Goal: Task Accomplishment & Management: Manage account settings

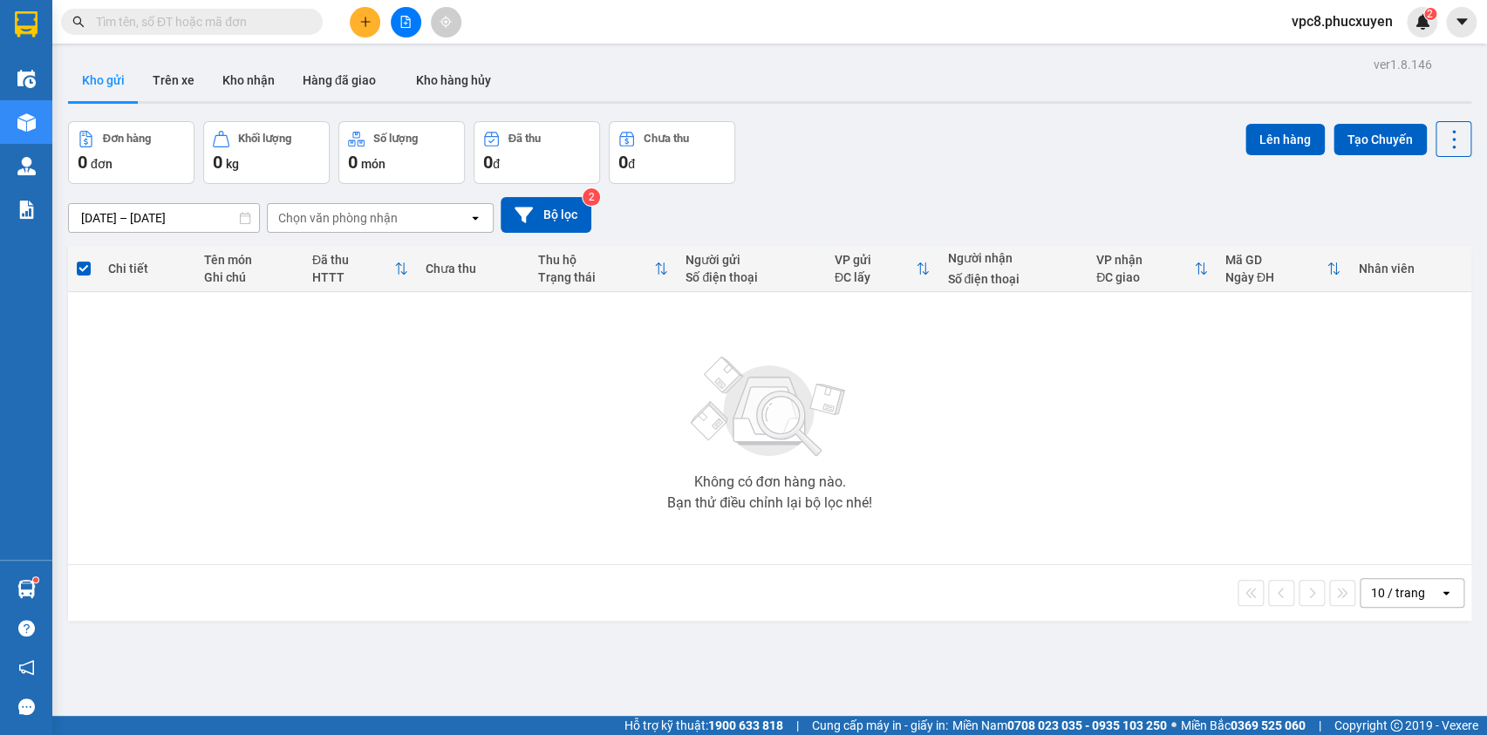
click at [361, 24] on icon "plus" at bounding box center [365, 22] width 12 height 12
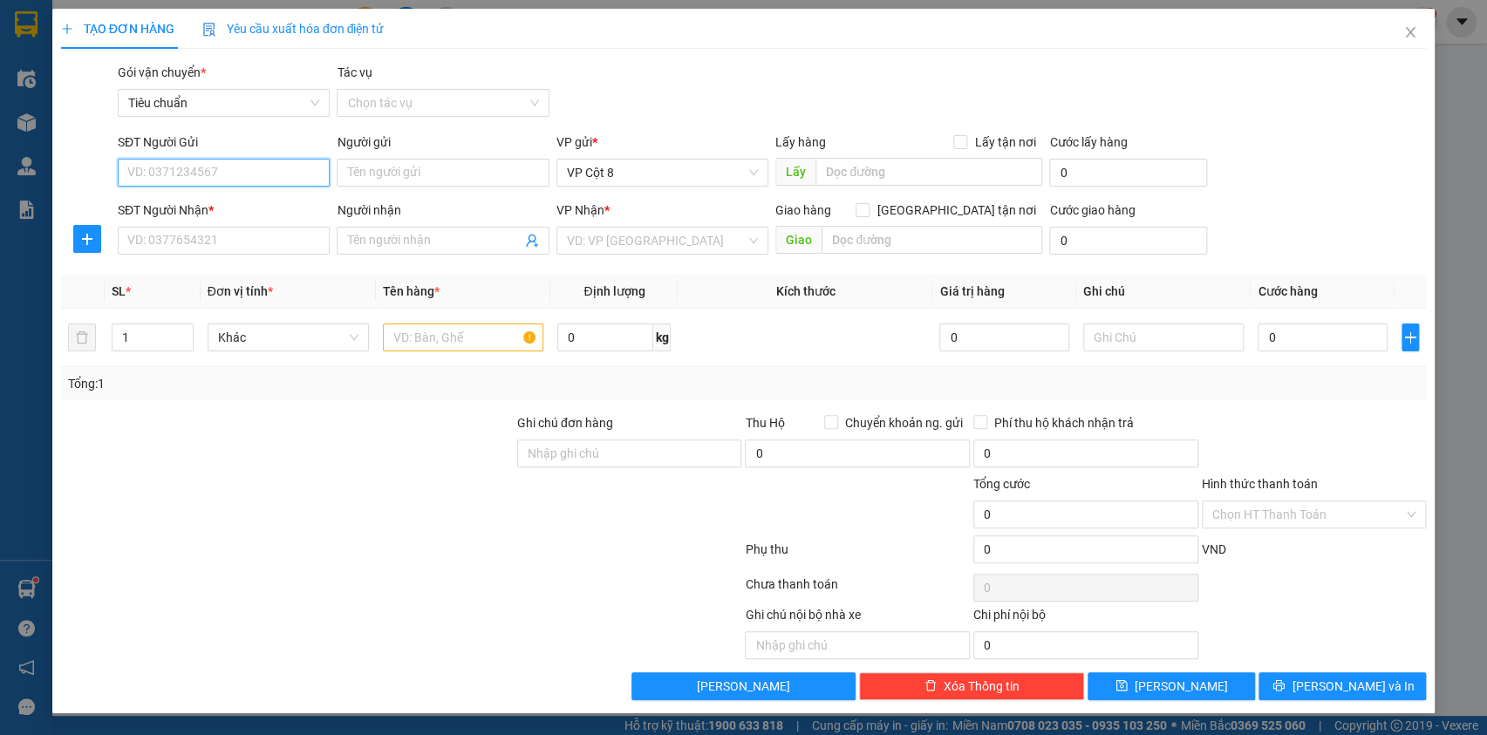
click at [235, 167] on input "SĐT Người Gửi" at bounding box center [224, 173] width 212 height 28
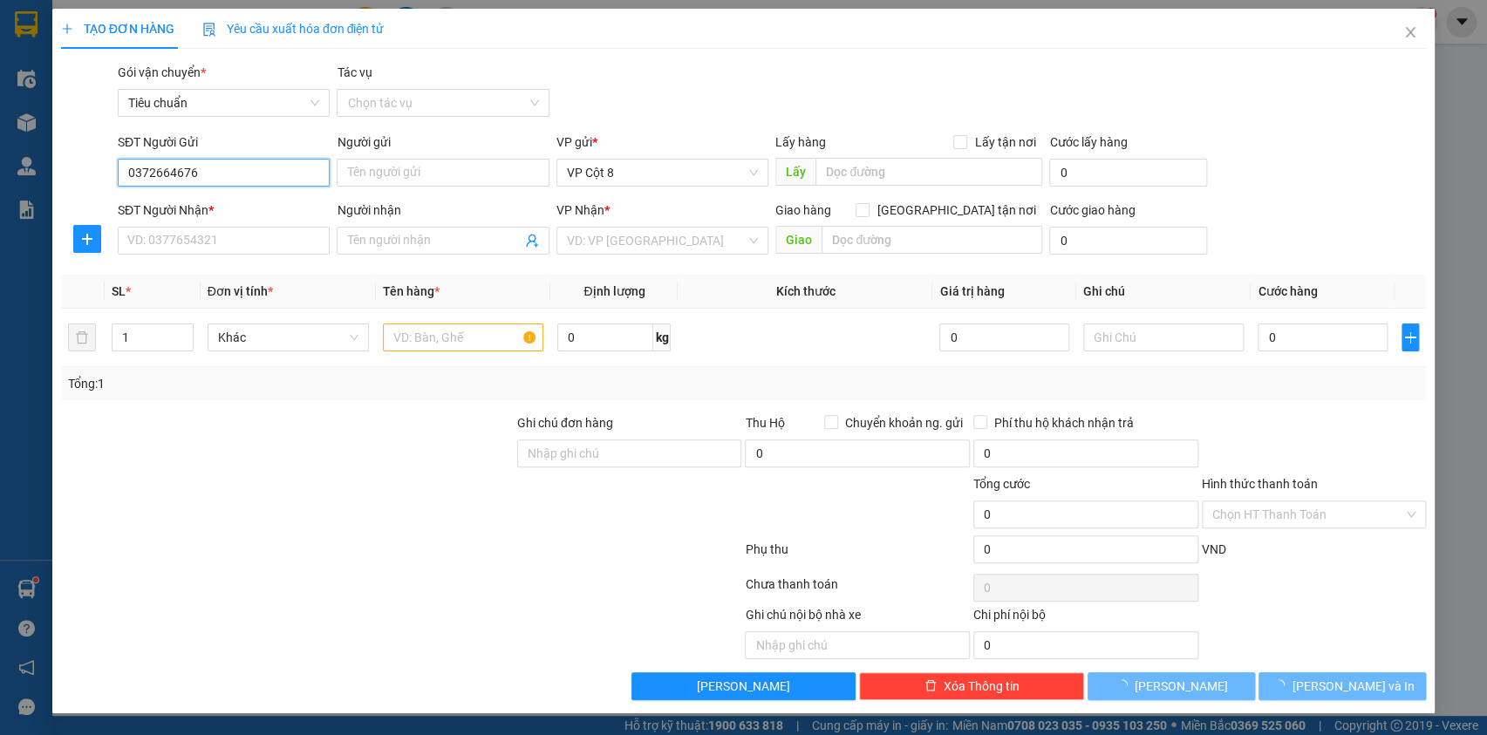
type input "0372664676"
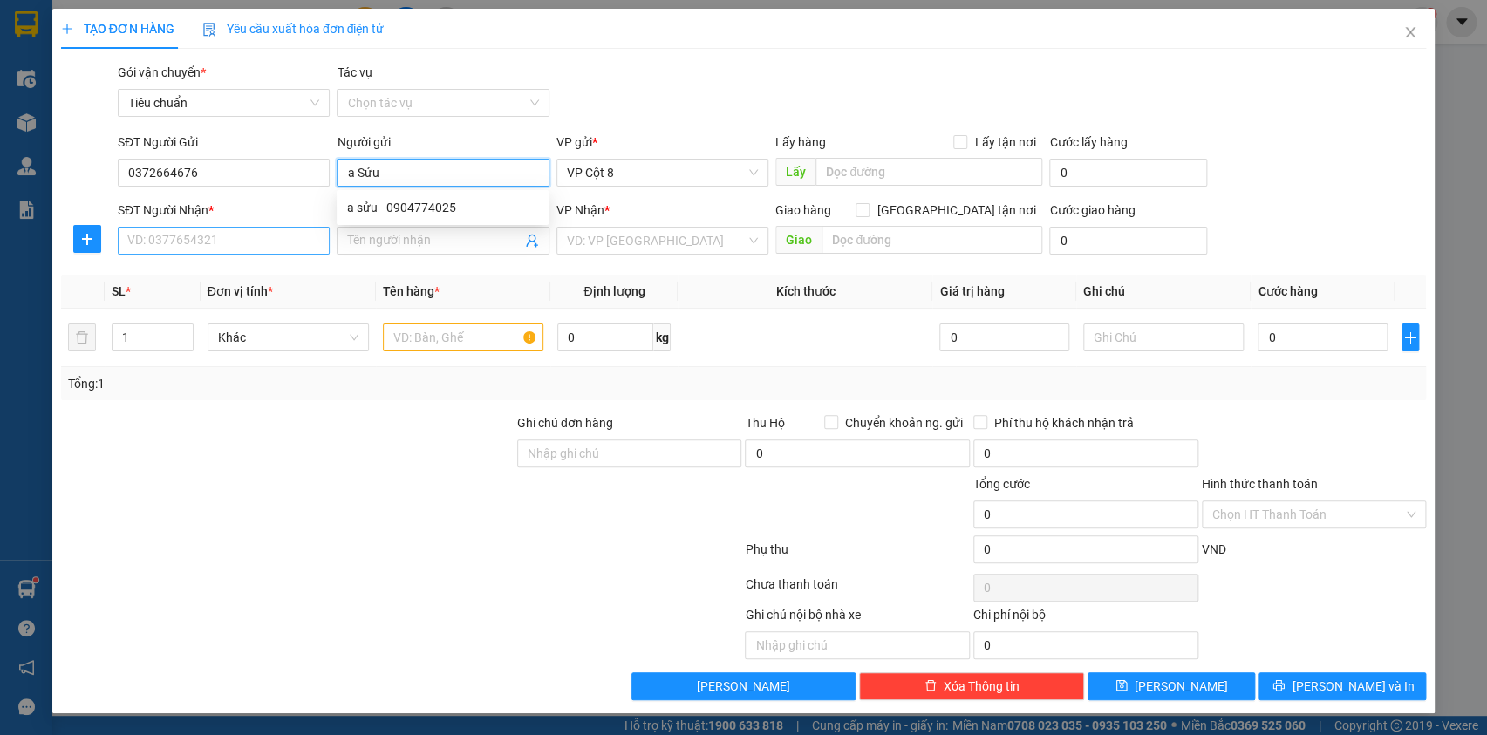
type input "a Sửu"
click at [170, 230] on input "SĐT Người Nhận *" at bounding box center [224, 241] width 212 height 28
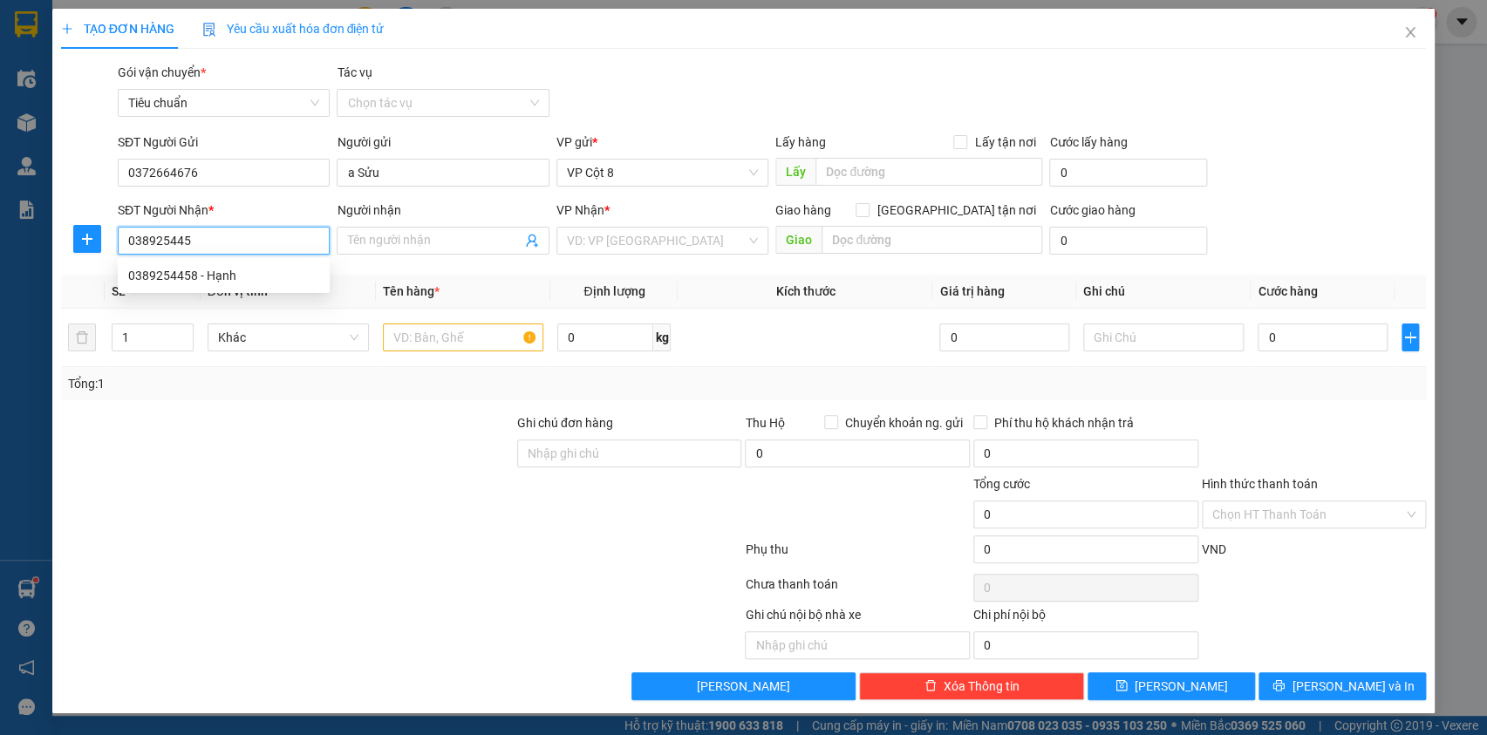
type input "0389254458"
click at [226, 270] on div "0389254458 - Hạnh" at bounding box center [223, 275] width 191 height 19
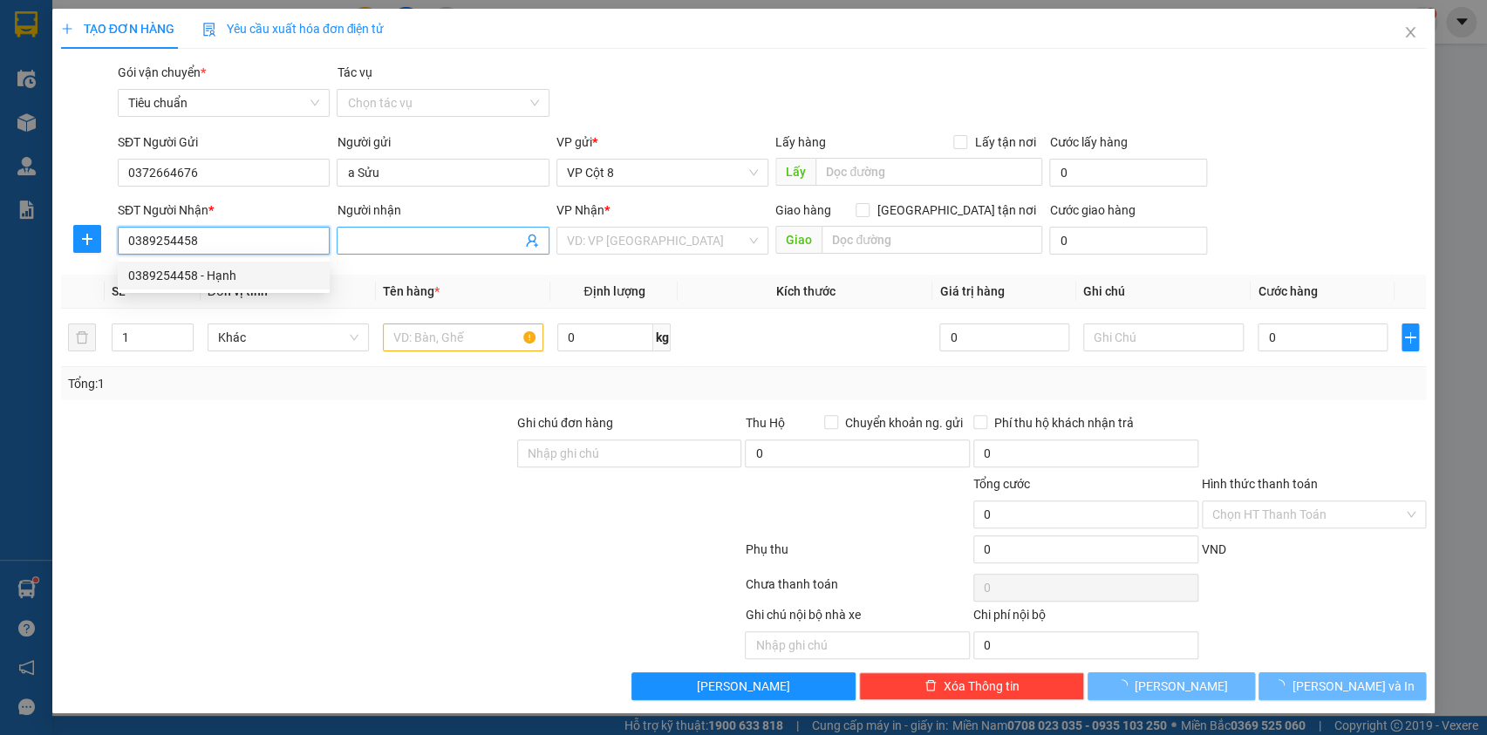
type input "Hạnh"
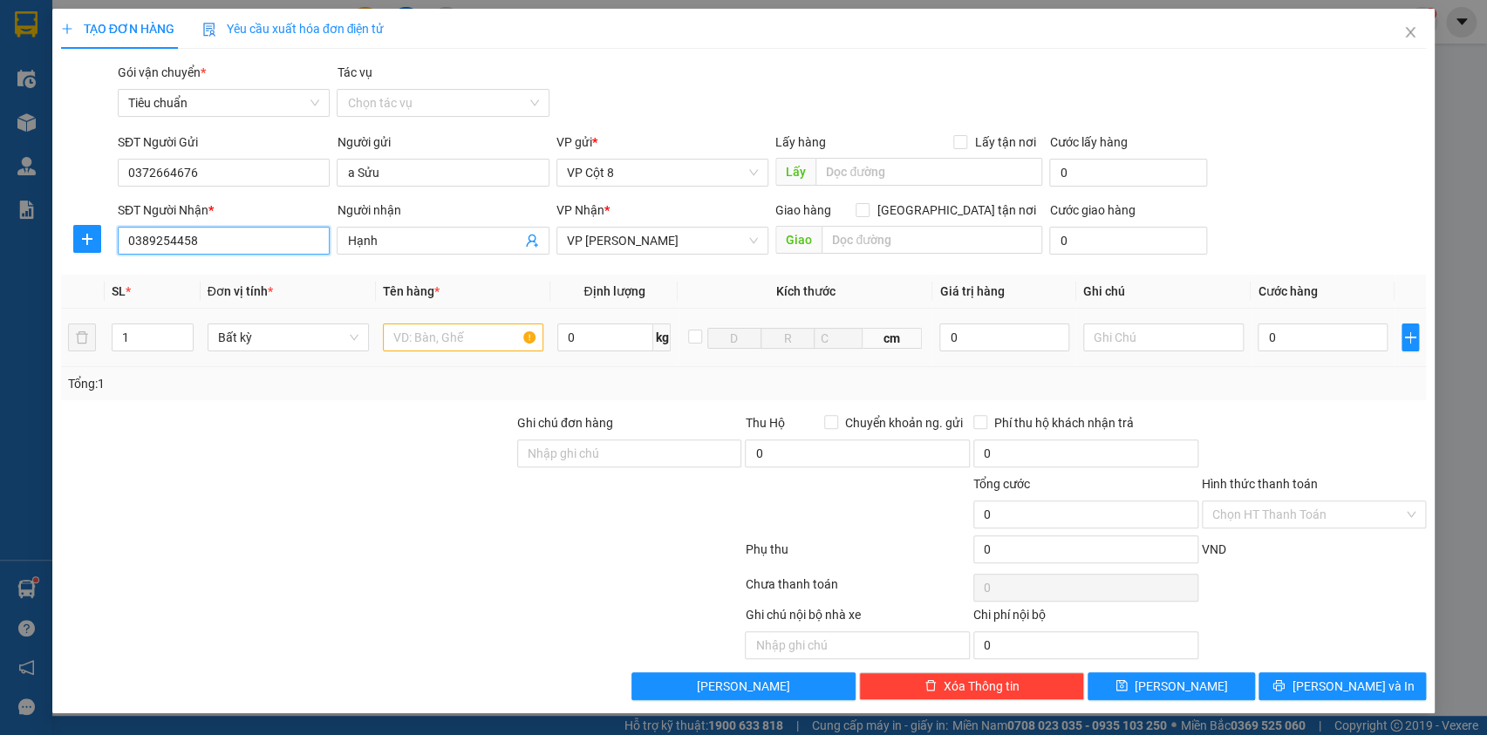
type input "0389254458"
click at [461, 329] on input "text" at bounding box center [463, 338] width 161 height 28
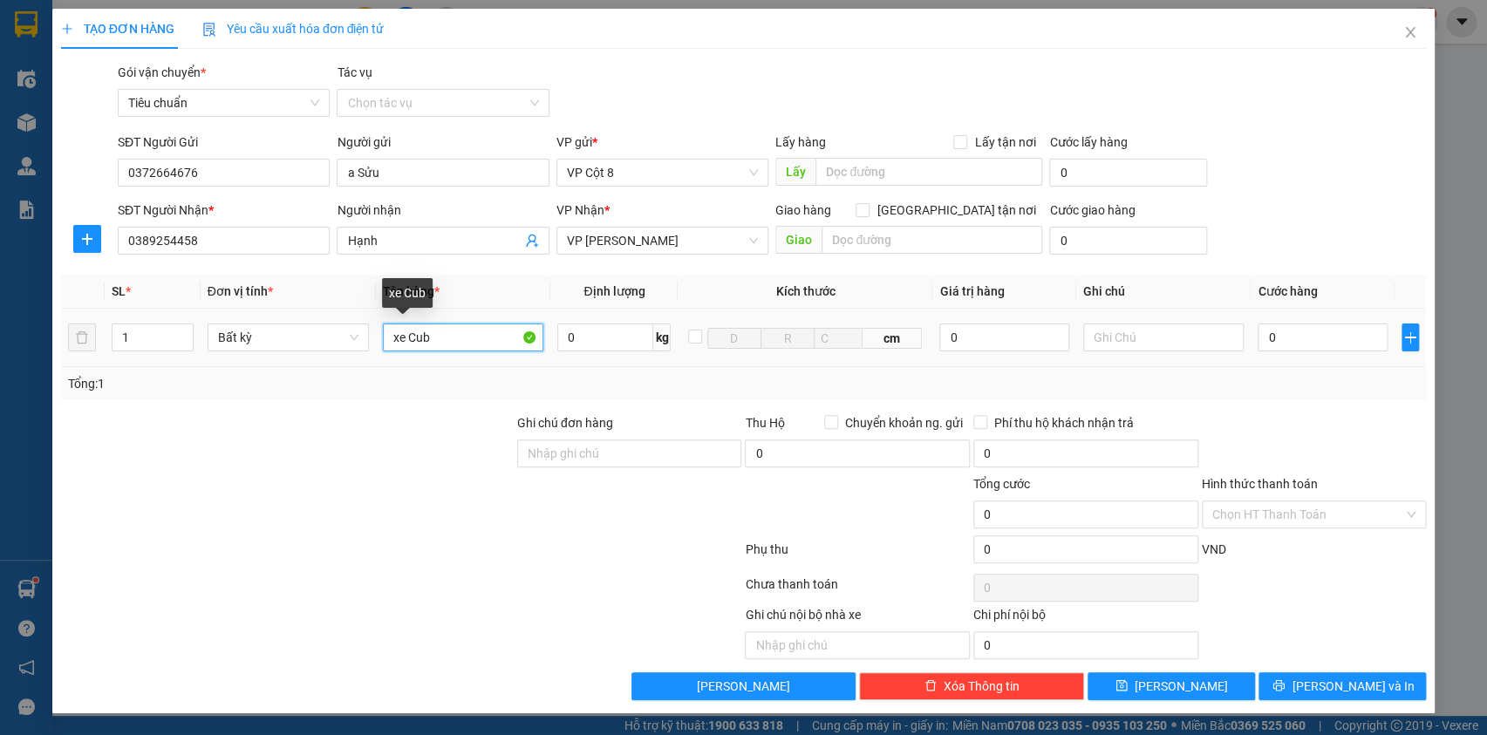
click at [491, 338] on input "xe Cub" at bounding box center [463, 338] width 161 height 28
type input "xe Cub + chìa khoá"
click at [1332, 339] on input "0" at bounding box center [1322, 338] width 129 height 28
type input "3"
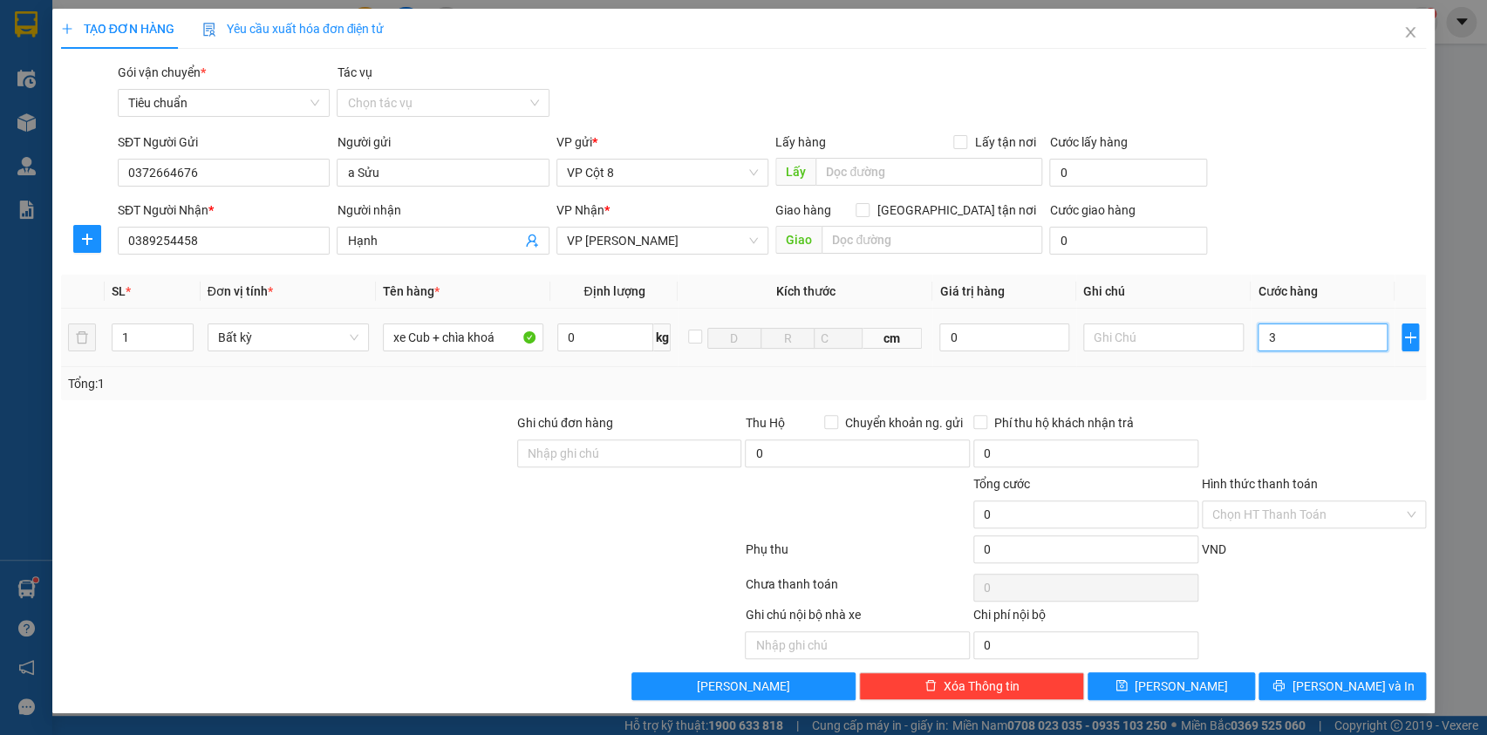
type input "3"
type input "30"
type input "300"
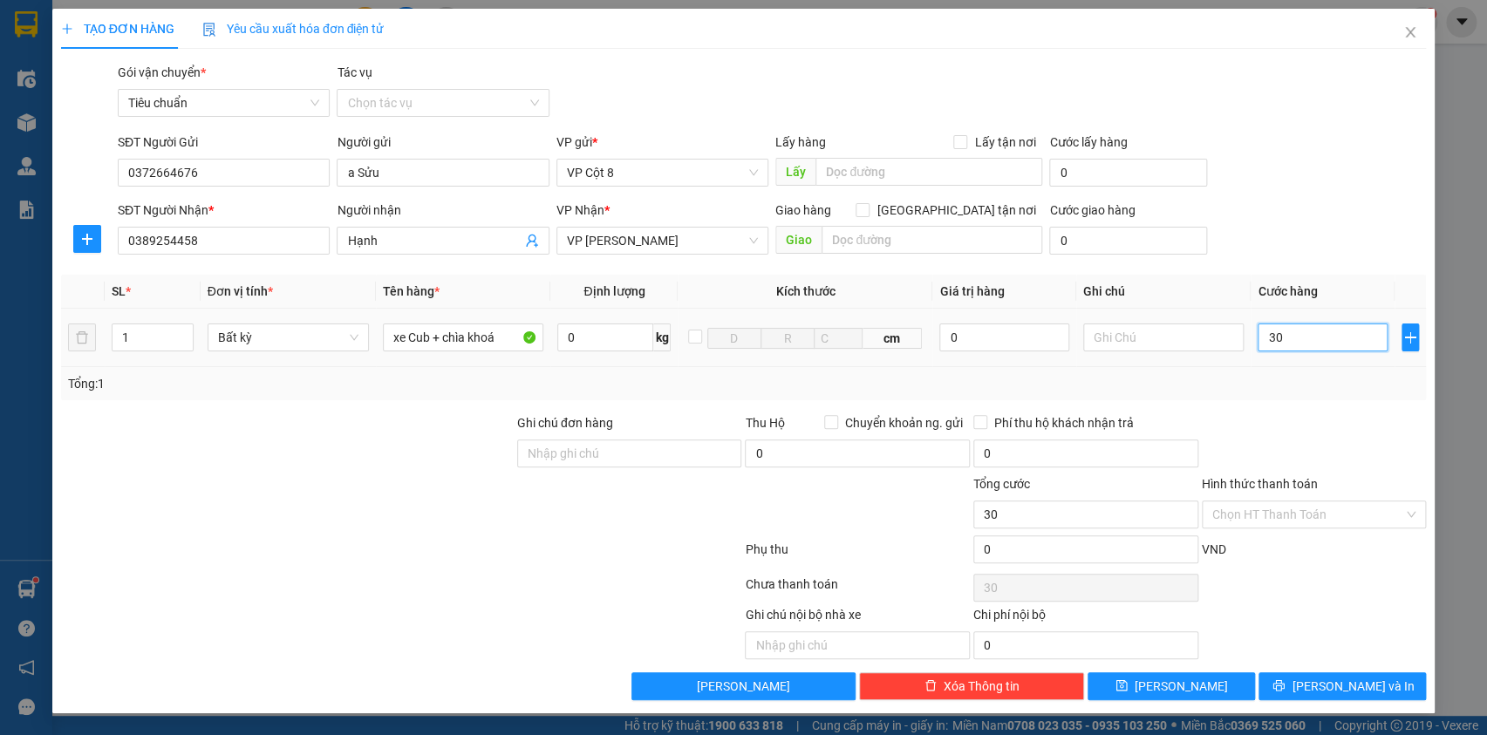
type input "300"
type input "300.000"
click at [1288, 228] on div "SĐT Người Nhận * 0389254458 Người nhận Hạnh VP Nhận * VP [PERSON_NAME] Giao hàn…" at bounding box center [771, 231] width 1315 height 61
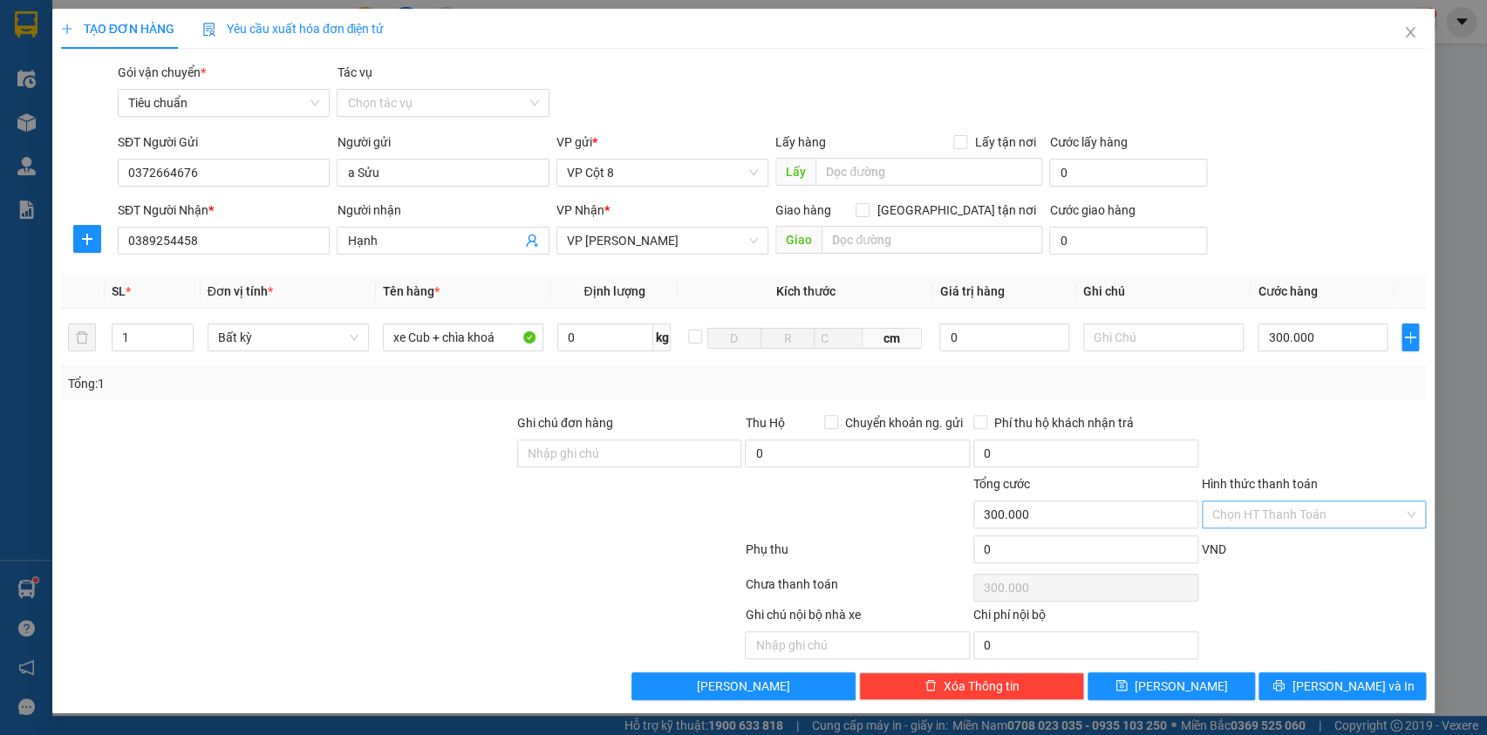
click at [1298, 510] on input "Hình thức thanh toán" at bounding box center [1308, 514] width 192 height 26
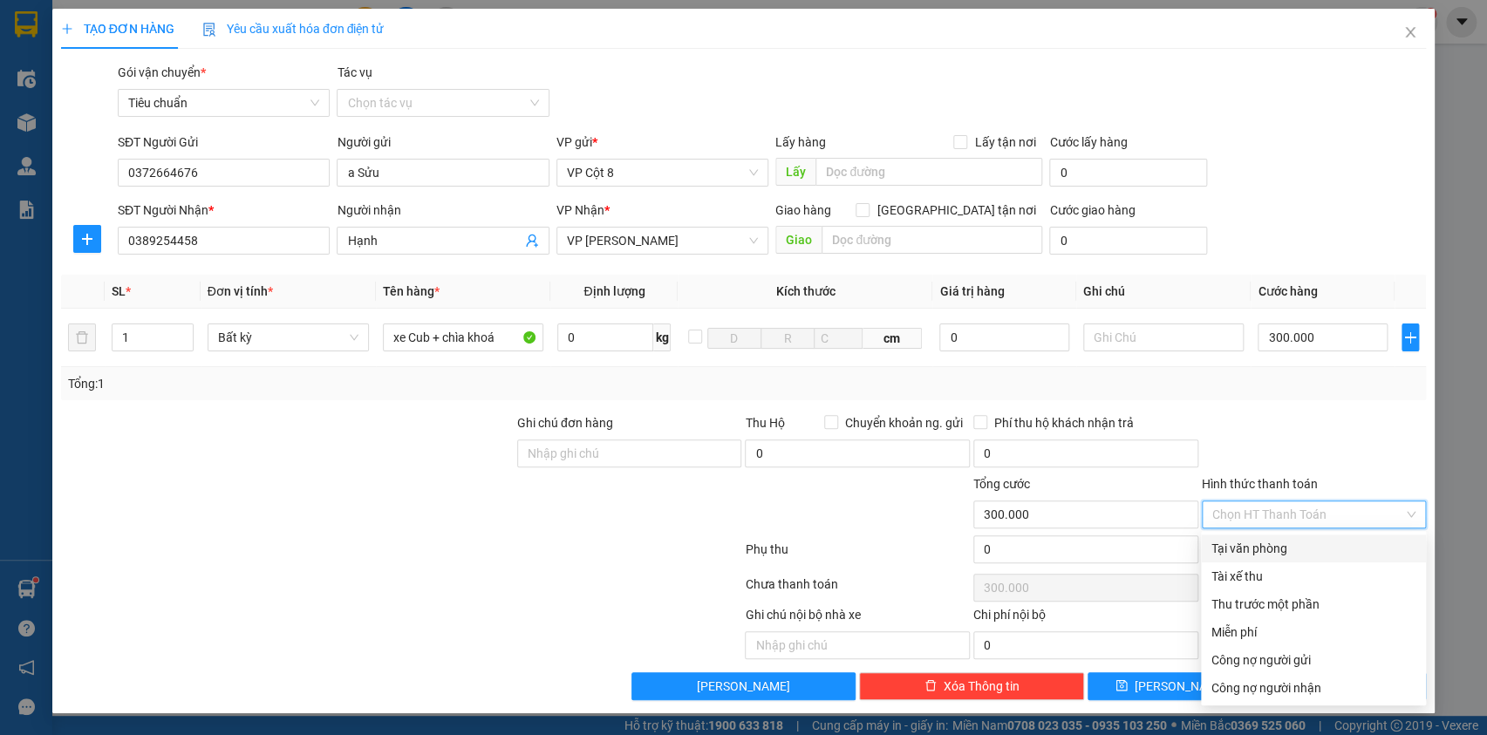
click at [1246, 544] on div "Tại văn phòng" at bounding box center [1313, 548] width 204 height 19
type input "0"
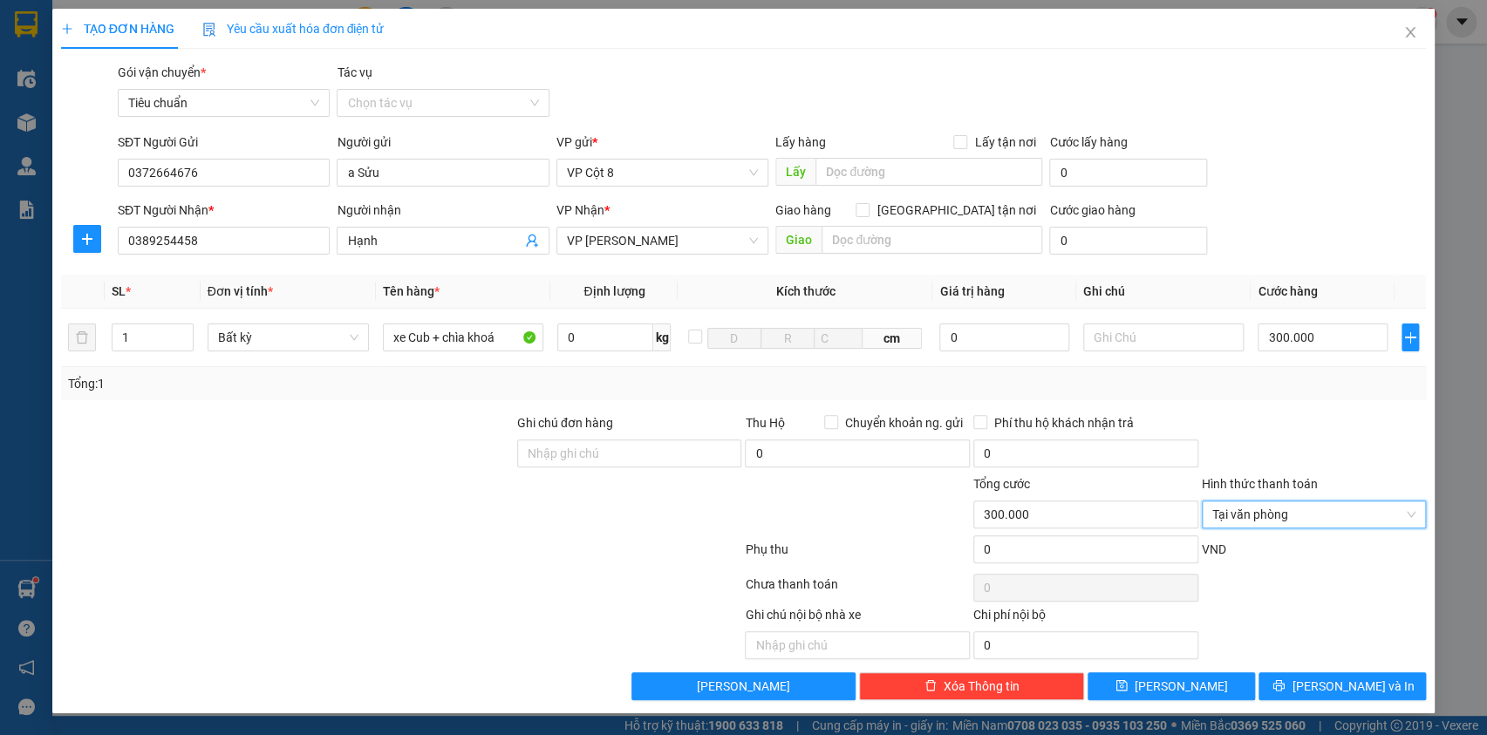
click at [1299, 439] on div at bounding box center [1314, 443] width 229 height 61
click at [1343, 691] on span "[PERSON_NAME] và In" at bounding box center [1353, 686] width 122 height 19
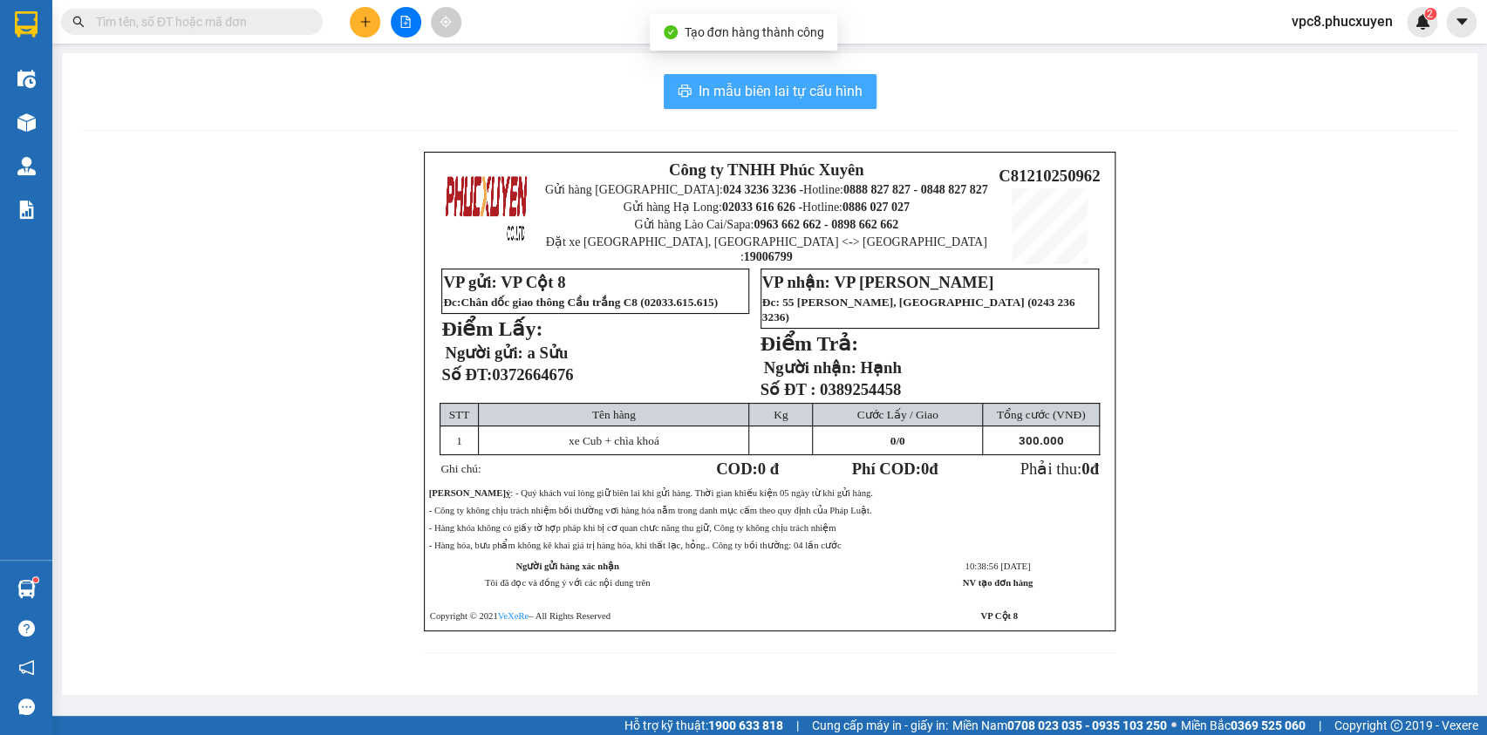
click at [785, 92] on span "In mẫu biên lai tự cấu hình" at bounding box center [781, 91] width 164 height 22
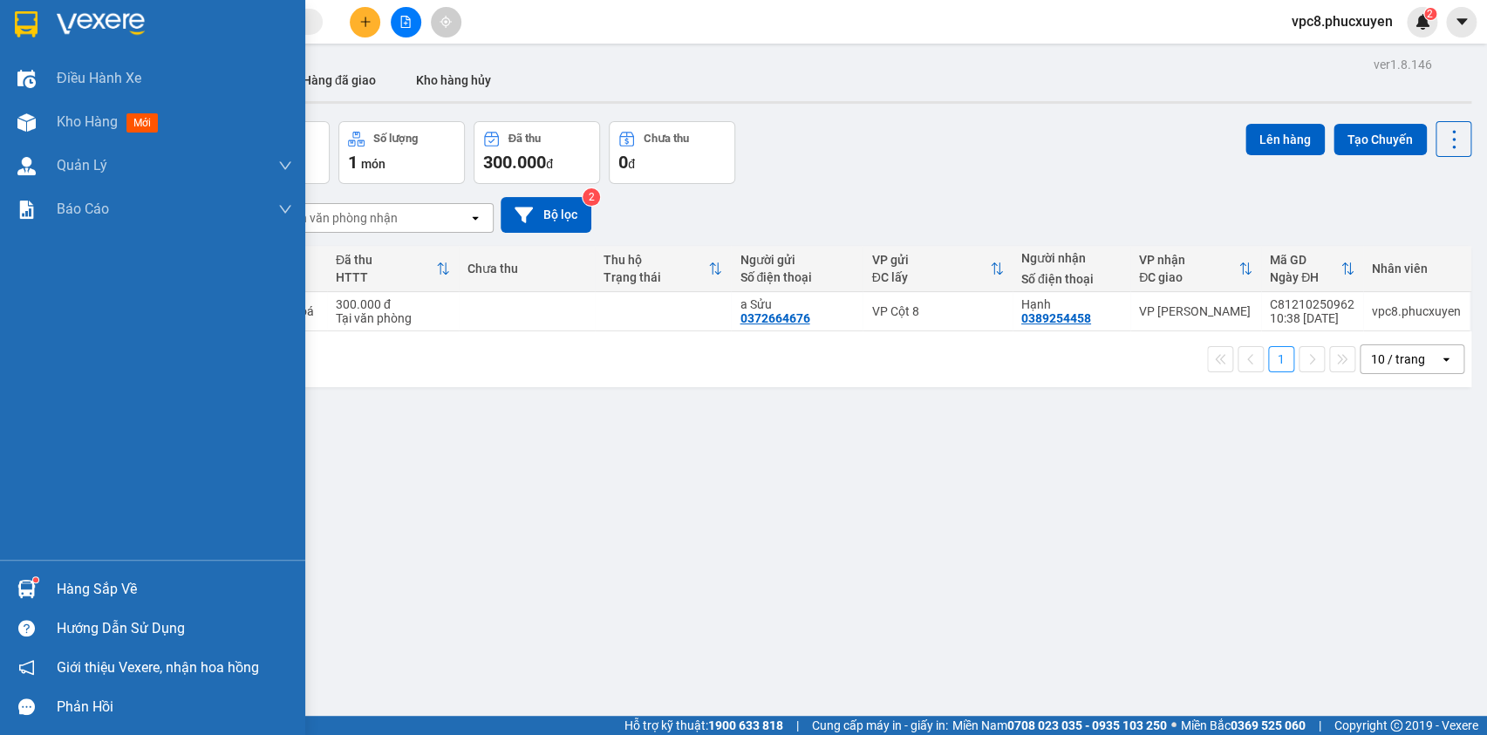
click at [43, 584] on div "Hàng sắp về" at bounding box center [152, 589] width 305 height 39
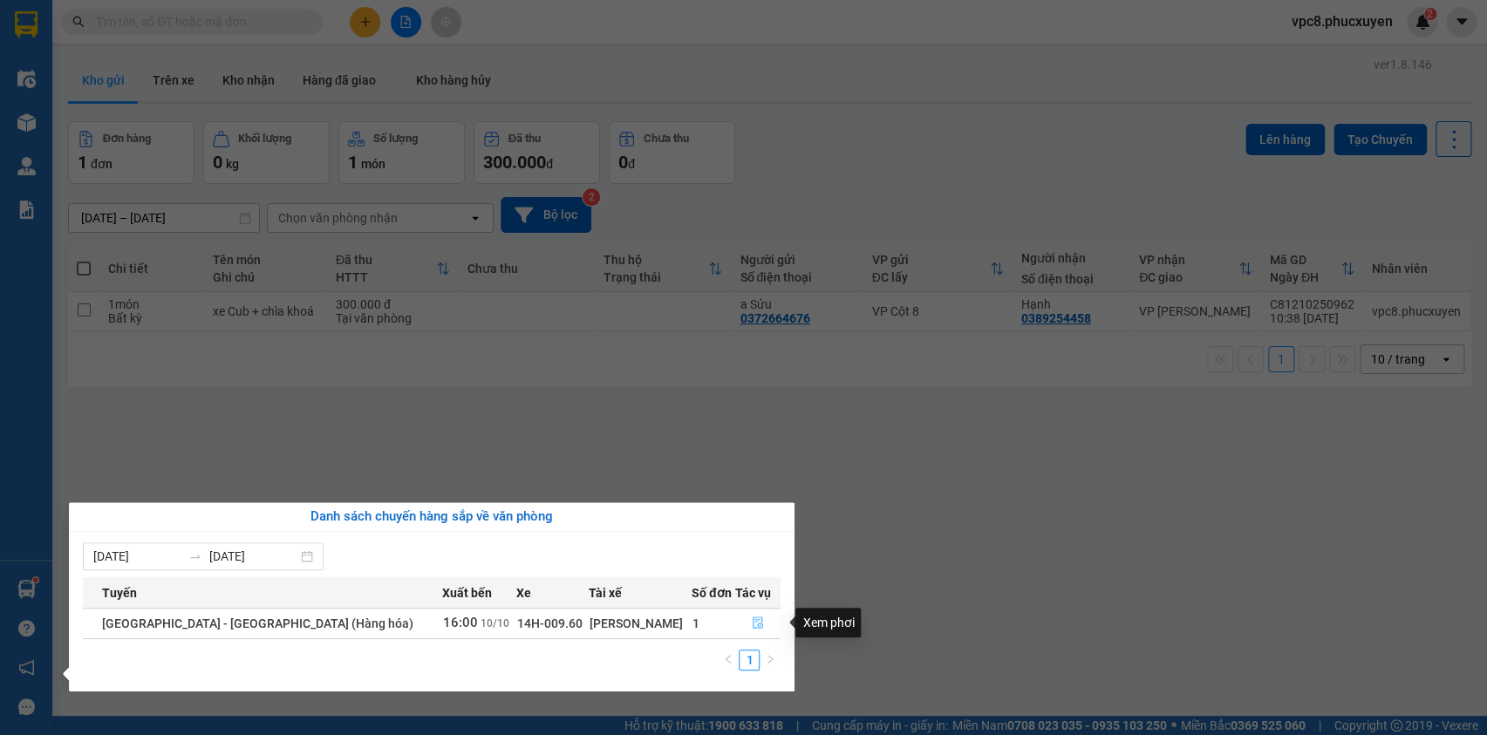
click at [754, 625] on icon "file-done" at bounding box center [758, 623] width 12 height 12
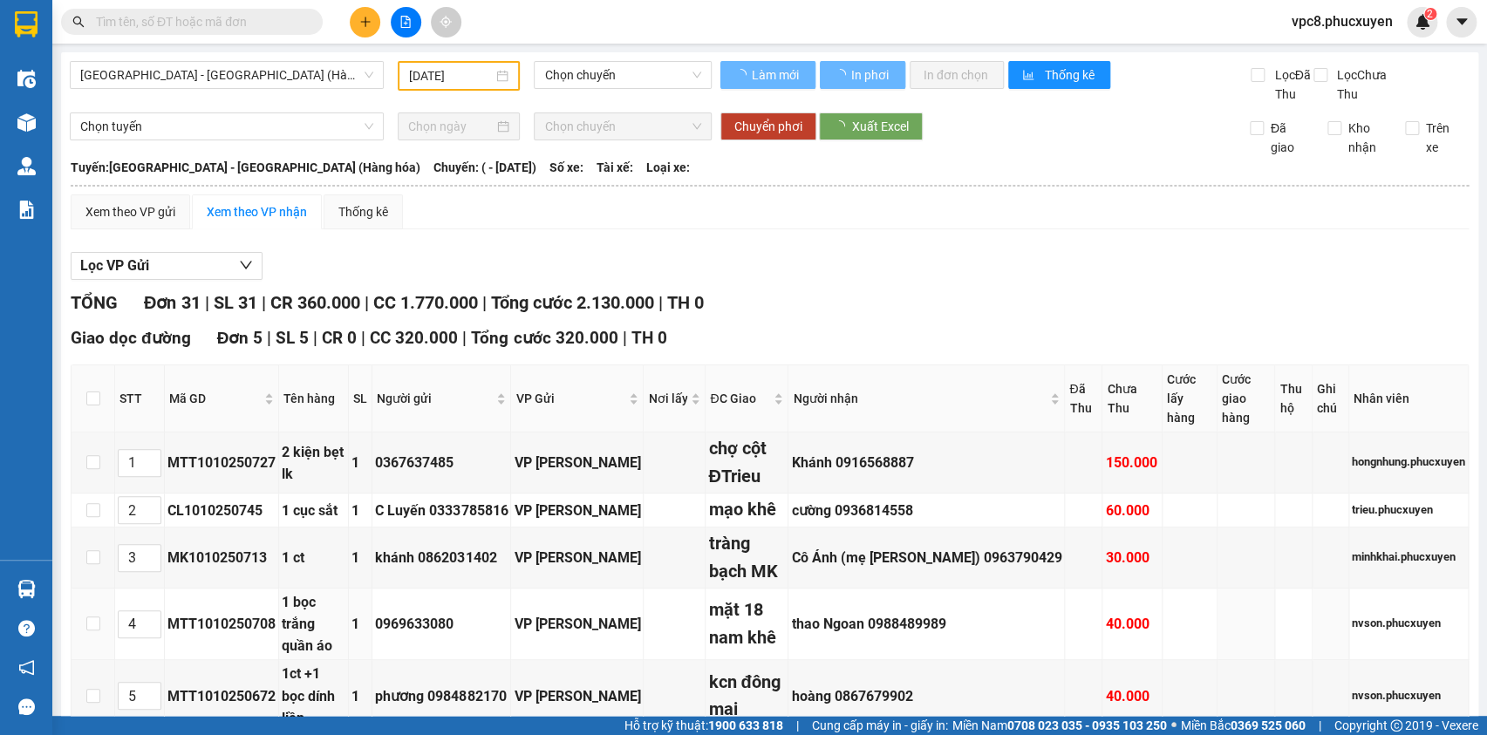
type input "[DATE]"
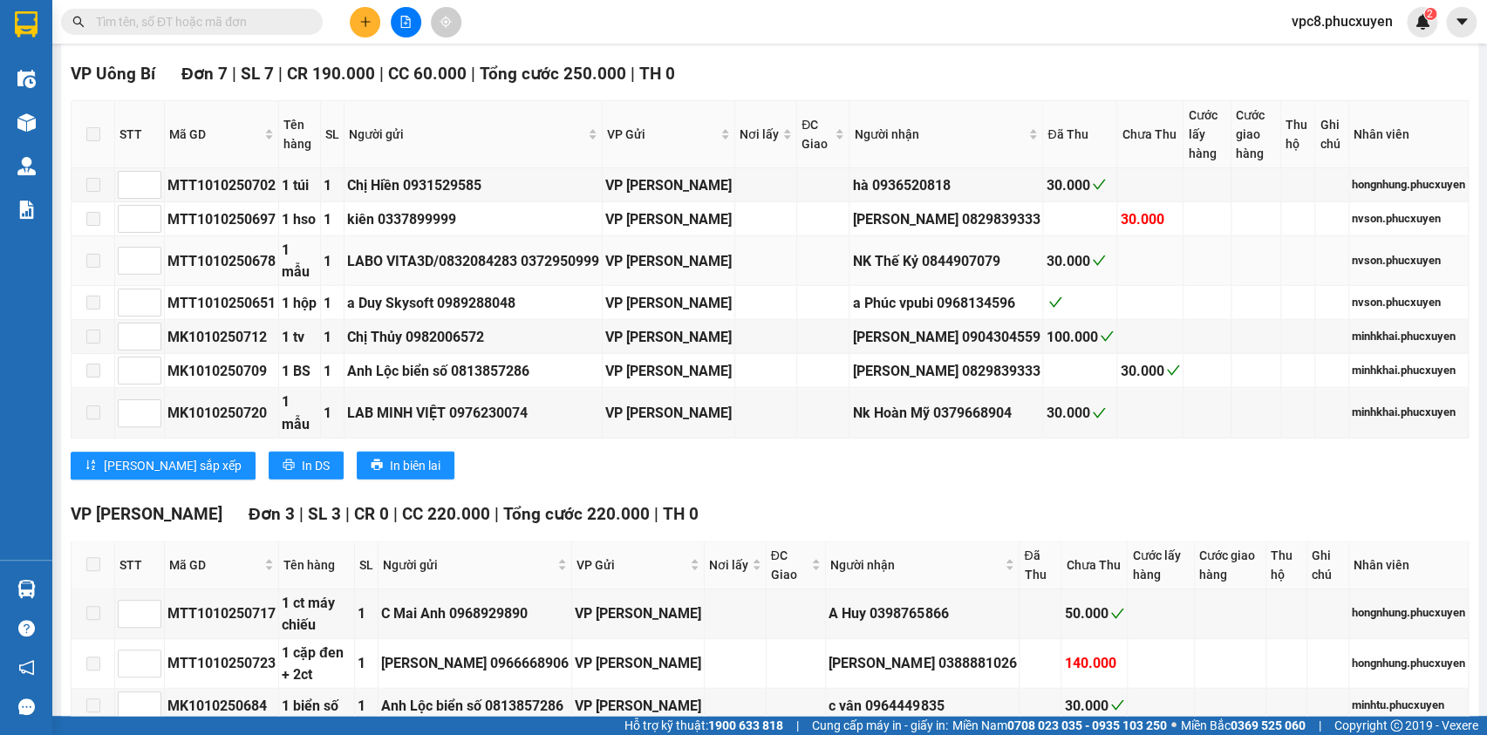
scroll to position [2140, 0]
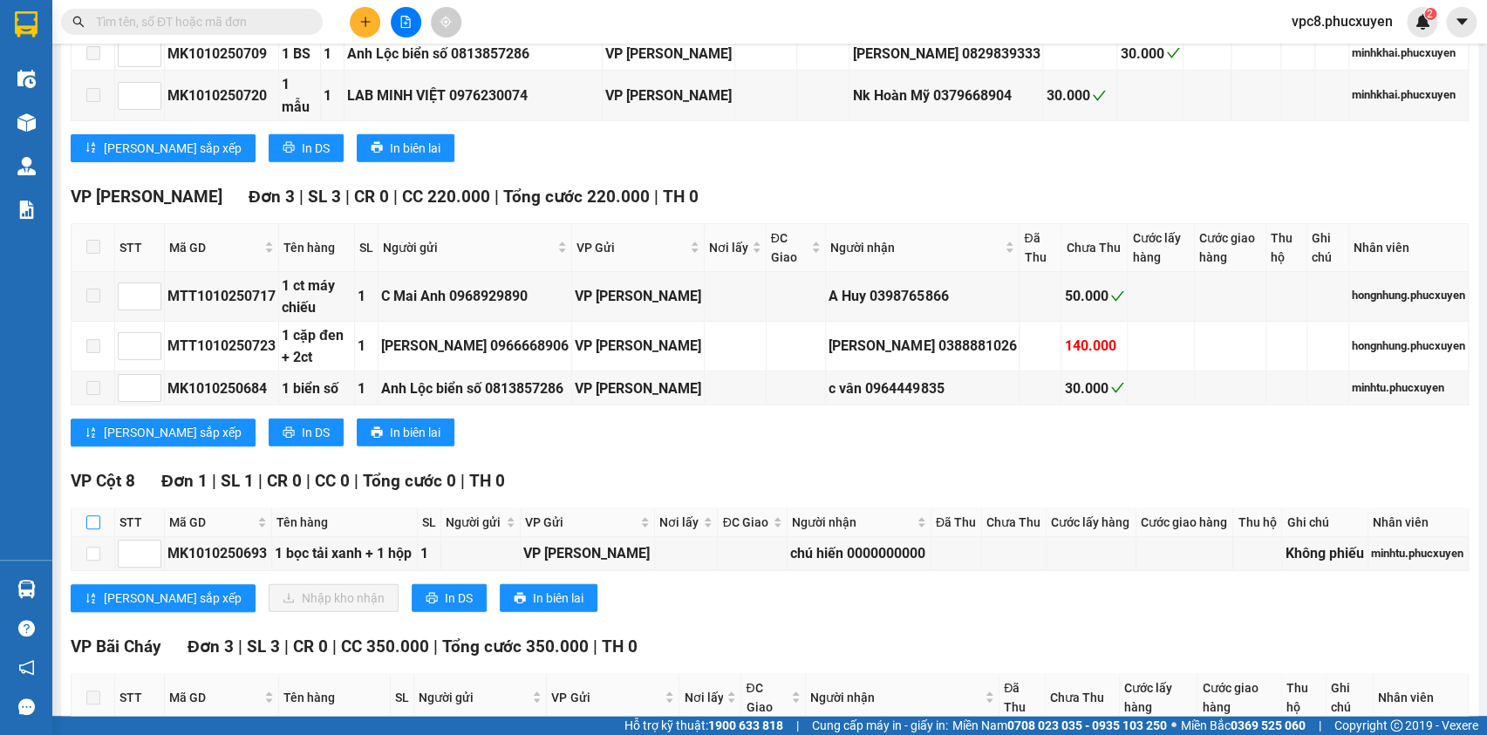
click at [95, 529] on input "checkbox" at bounding box center [93, 522] width 14 height 14
checkbox input "true"
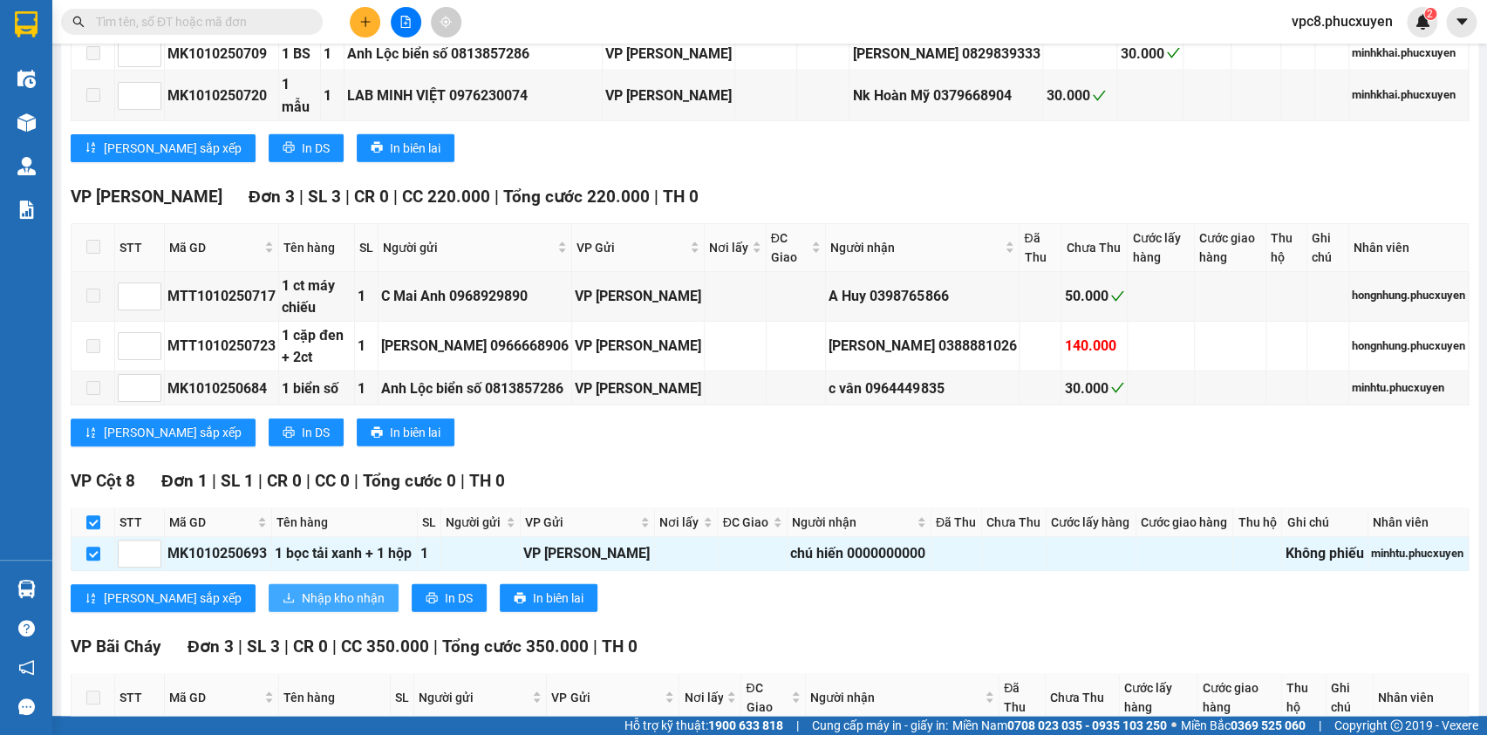
click at [302, 606] on span "Nhập kho nhận" at bounding box center [343, 598] width 83 height 19
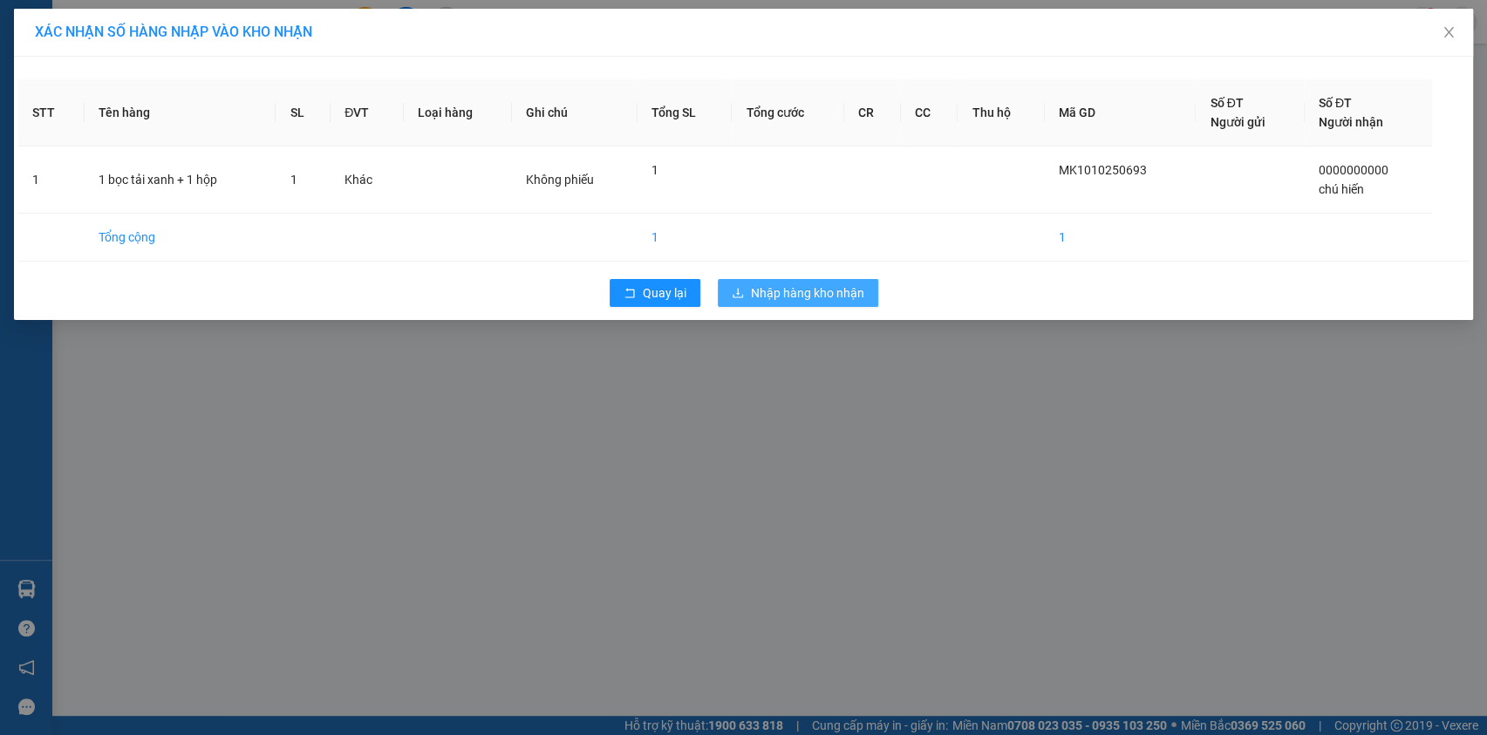
click at [793, 293] on span "Nhập hàng kho nhận" at bounding box center [807, 292] width 113 height 19
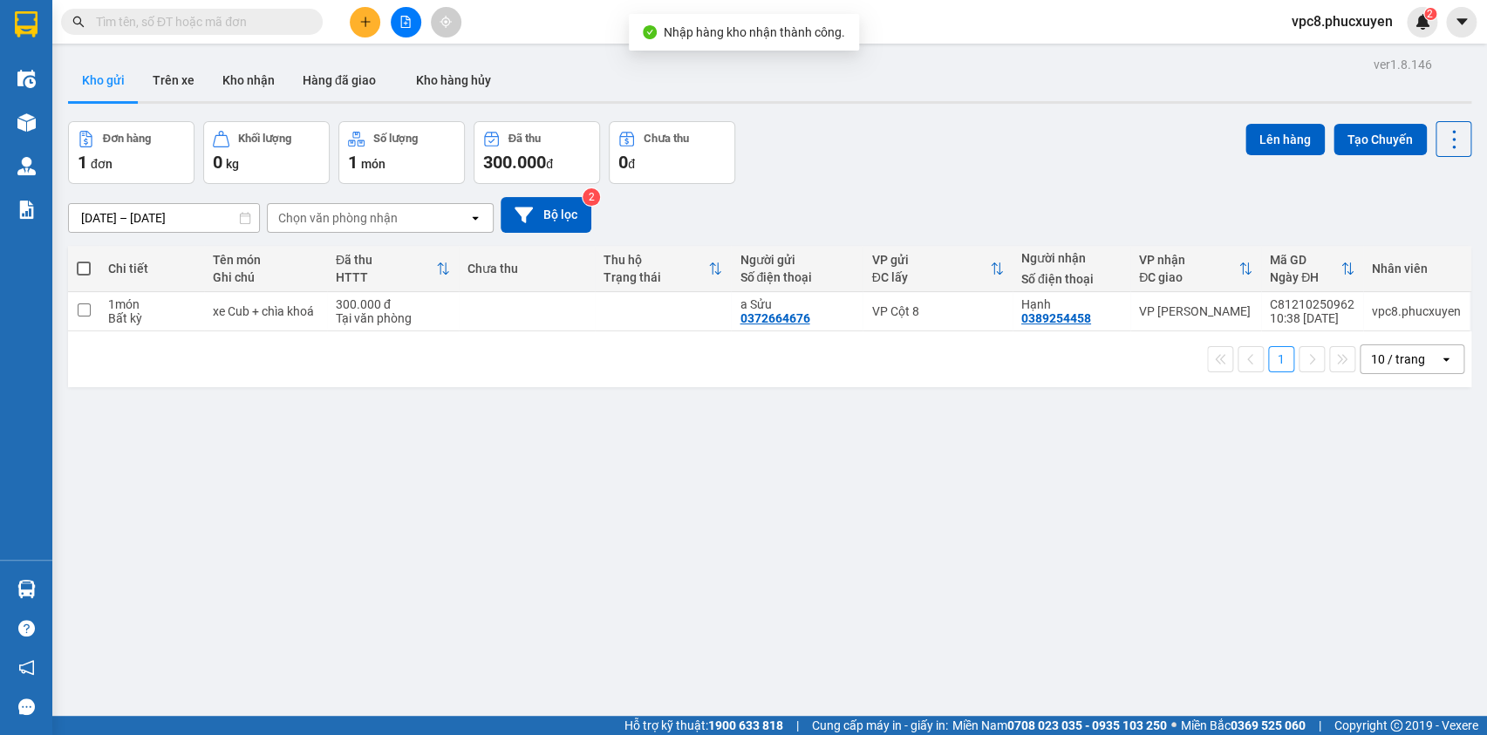
click at [56, 595] on main "ver 1.8.146 Kho gửi Trên xe Kho nhận Hàng đã giao Kho hàng hủy Đơn hàng 1 đơn K…" at bounding box center [743, 358] width 1487 height 716
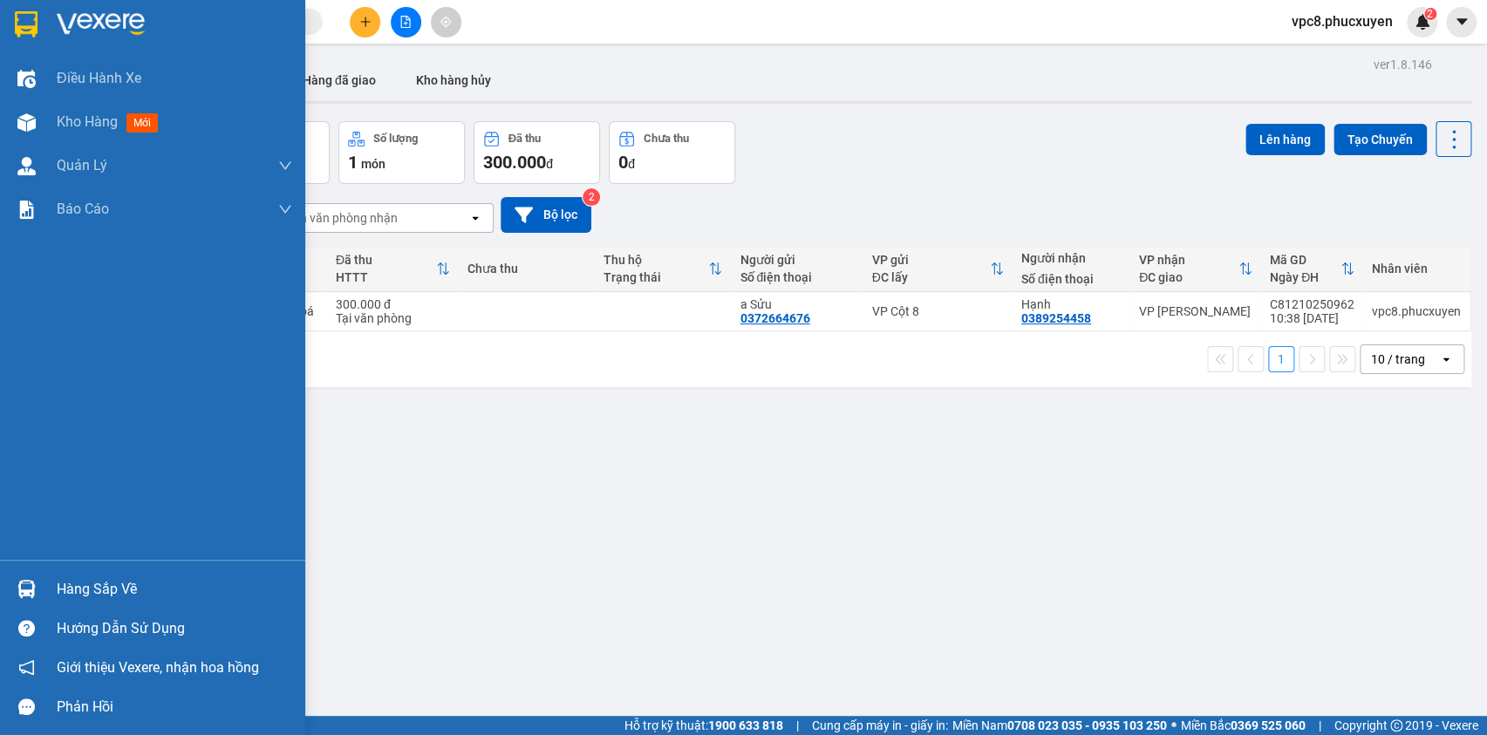
click at [45, 585] on div "Hàng sắp về" at bounding box center [152, 589] width 305 height 39
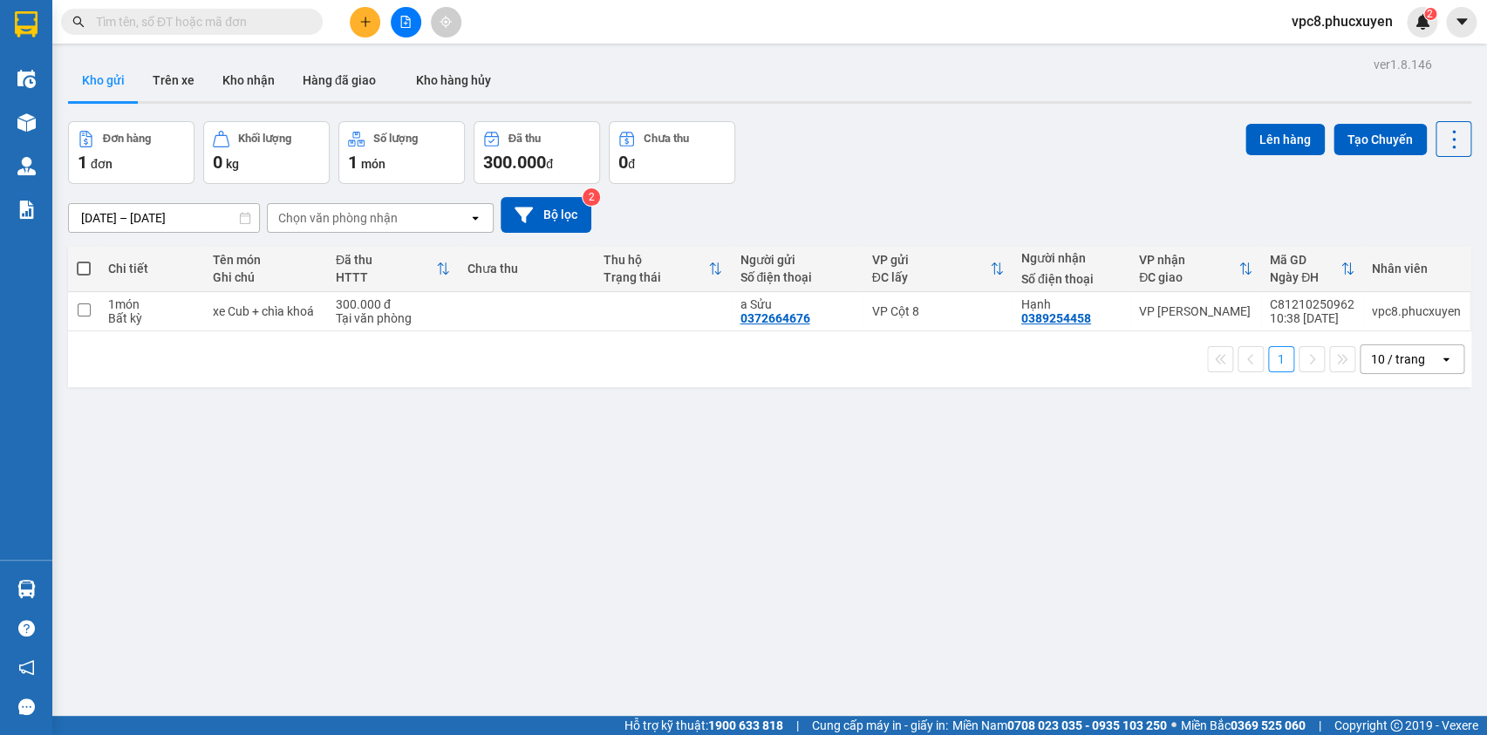
click at [747, 435] on section "Kết quả tìm kiếm ( 0 ) Bộ lọc No Data vpc8.phucxuyen 2 Điều hành xe Kho hàng mớ…" at bounding box center [743, 367] width 1487 height 735
